Goal: Information Seeking & Learning: Check status

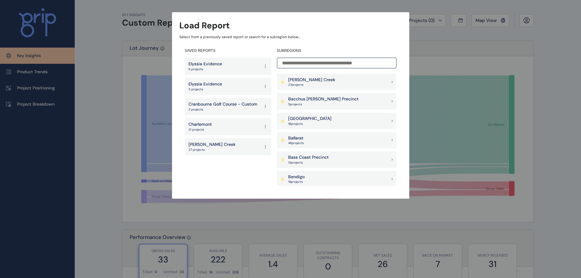
click at [300, 58] on input at bounding box center [336, 63] width 119 height 11
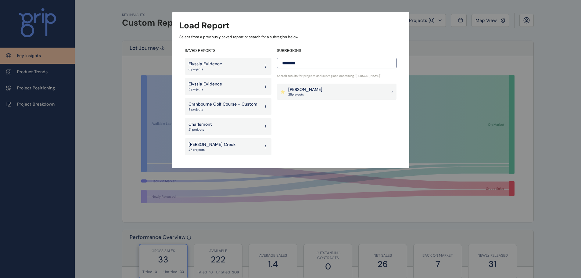
type input "*******"
click at [305, 86] on div "[PERSON_NAME] 25 project s" at bounding box center [336, 92] width 119 height 16
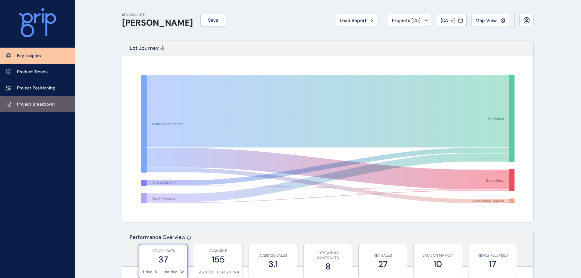
click at [52, 103] on p "Project Breakdown" at bounding box center [35, 104] width 37 height 6
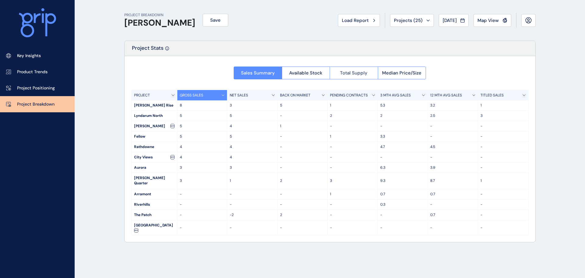
click at [349, 76] on span "Total Supply" at bounding box center [353, 73] width 27 height 6
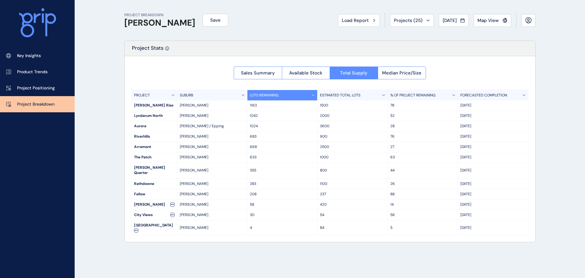
click at [255, 181] on p "283" at bounding box center [282, 183] width 65 height 5
